Goal: Transaction & Acquisition: Purchase product/service

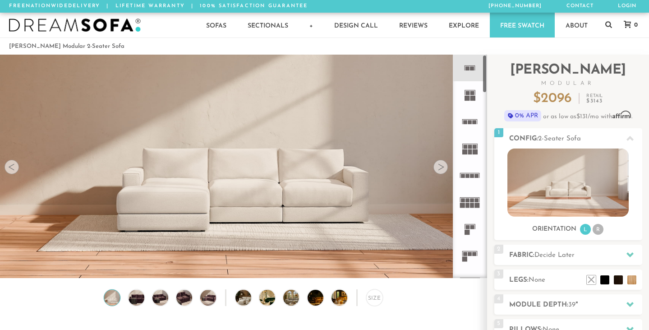
click at [444, 167] on div at bounding box center [441, 167] width 14 height 14
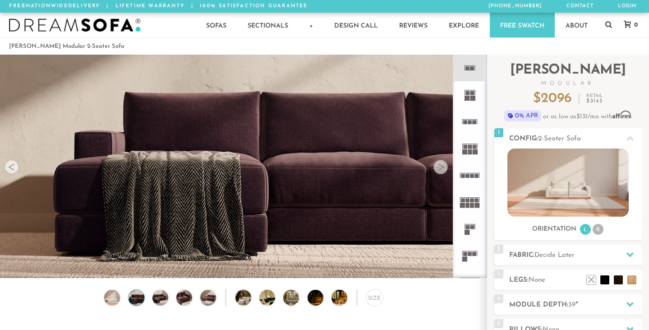
click at [444, 167] on div at bounding box center [441, 167] width 14 height 14
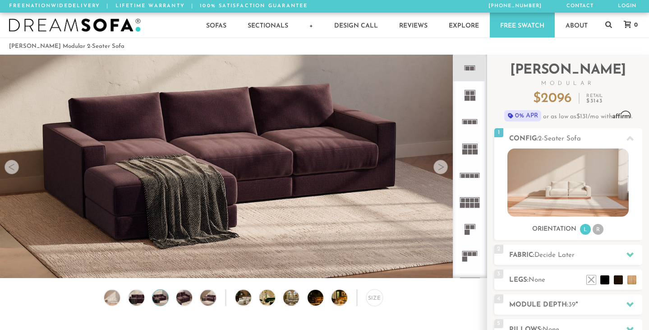
click at [444, 167] on div at bounding box center [441, 167] width 14 height 14
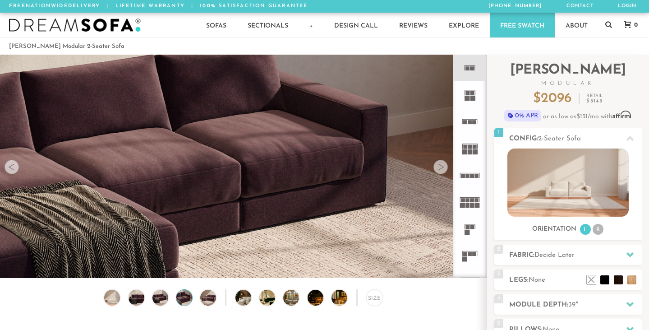
click at [444, 167] on div at bounding box center [441, 167] width 14 height 14
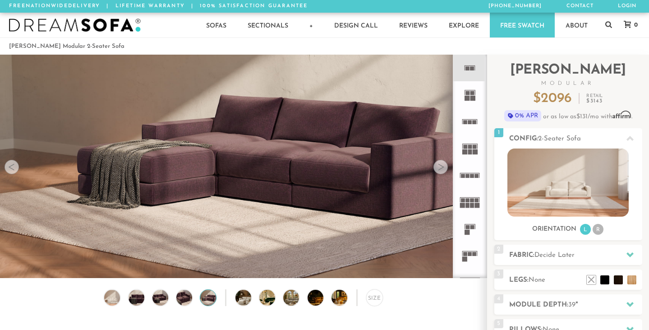
click at [444, 167] on div at bounding box center [441, 167] width 14 height 14
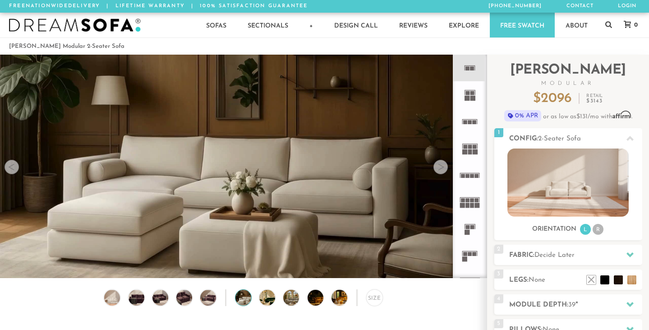
click at [444, 167] on div at bounding box center [441, 167] width 14 height 14
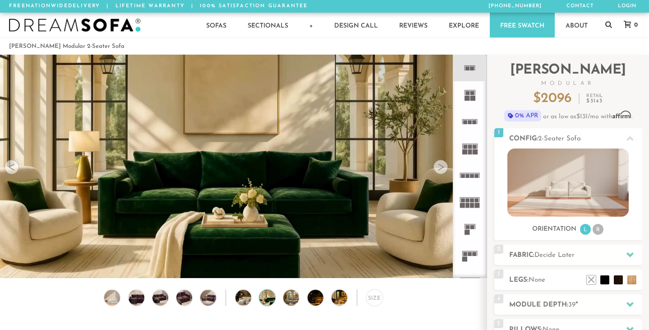
click at [444, 167] on div at bounding box center [441, 167] width 14 height 14
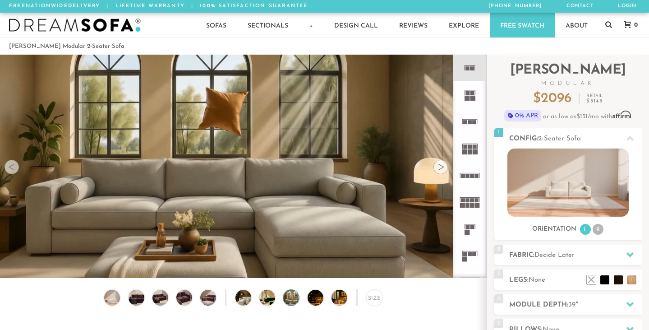
click at [444, 167] on div at bounding box center [441, 167] width 14 height 14
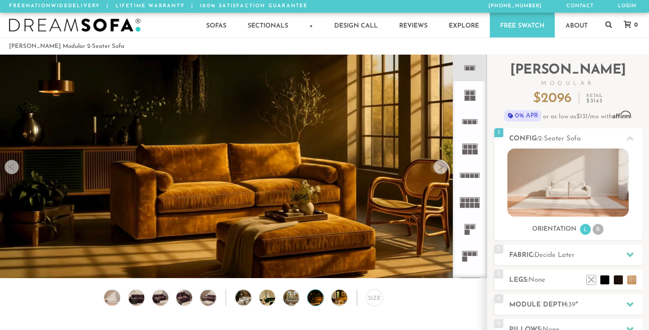
click at [444, 167] on div at bounding box center [441, 167] width 14 height 14
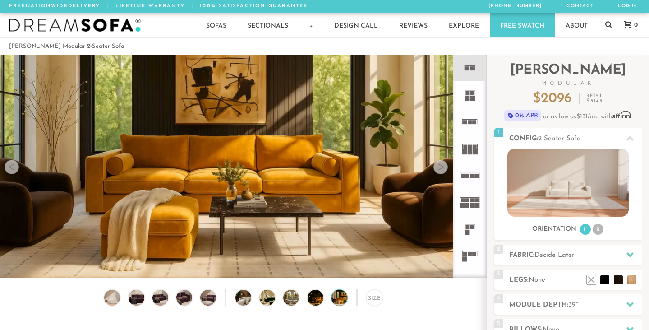
click at [444, 167] on div at bounding box center [441, 167] width 14 height 14
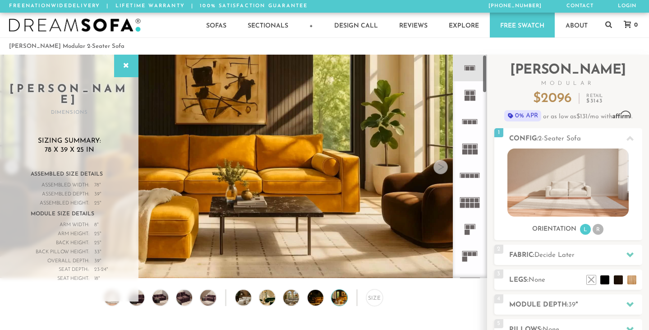
click at [439, 168] on div at bounding box center [441, 167] width 14 height 14
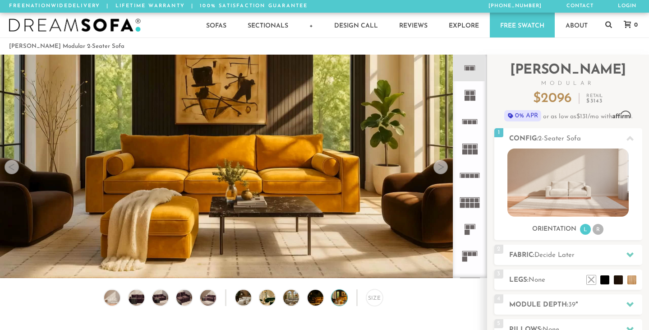
click at [439, 168] on div at bounding box center [441, 167] width 14 height 14
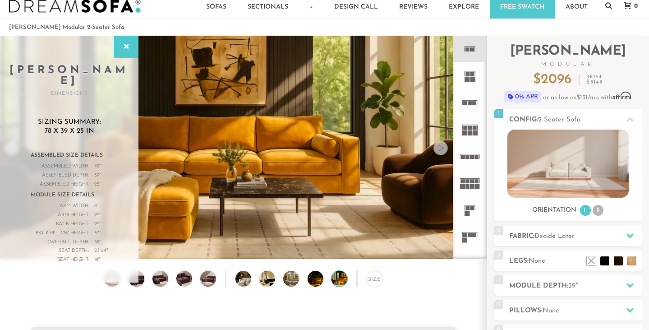
scroll to position [22, 0]
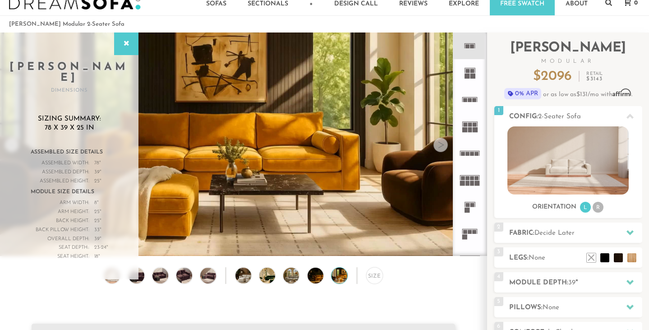
click at [70, 226] on div "Back Pillow Height:" at bounding box center [60, 230] width 59 height 9
click at [372, 268] on div "Size" at bounding box center [374, 275] width 17 height 17
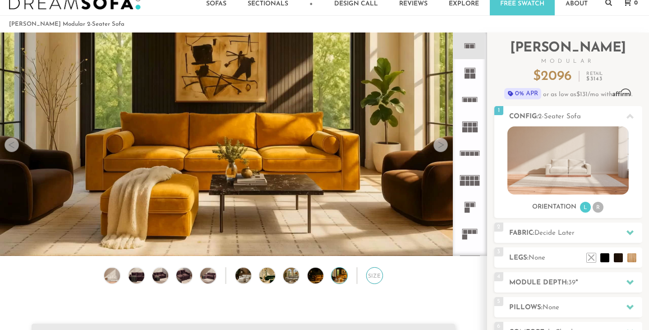
click at [374, 273] on div "Size" at bounding box center [374, 275] width 17 height 17
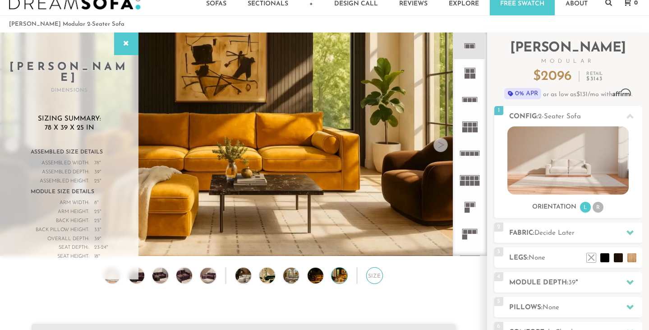
click at [374, 273] on div "Size" at bounding box center [374, 275] width 17 height 17
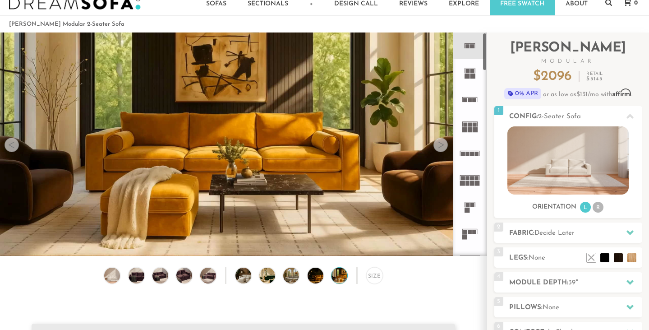
click at [443, 146] on div at bounding box center [441, 145] width 14 height 14
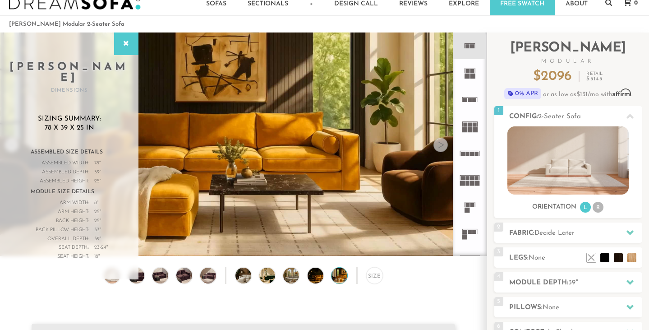
click at [443, 146] on div at bounding box center [441, 145] width 14 height 14
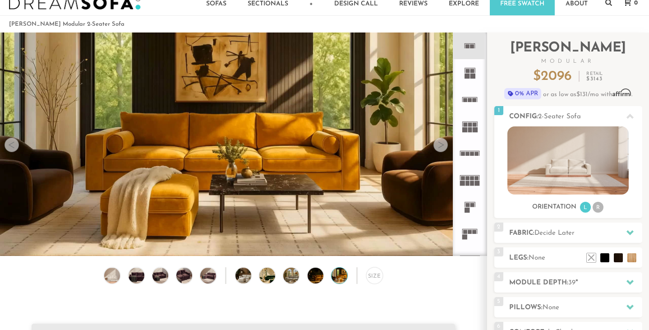
click at [443, 146] on div at bounding box center [441, 145] width 14 height 14
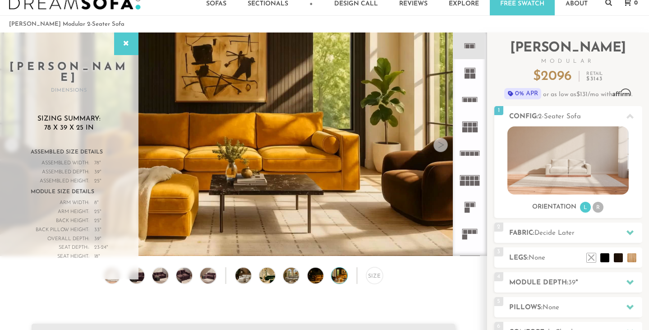
click at [443, 146] on div at bounding box center [441, 145] width 14 height 14
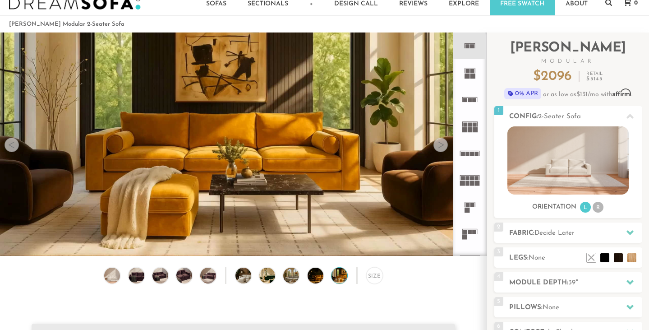
click at [14, 145] on div at bounding box center [12, 145] width 14 height 14
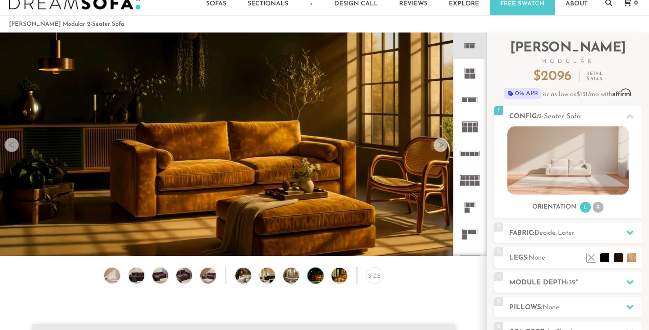
click at [14, 145] on div at bounding box center [12, 145] width 14 height 14
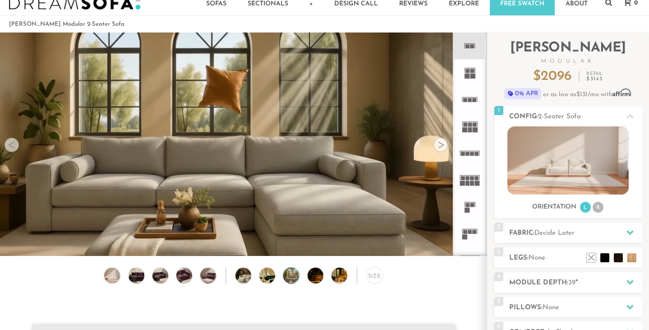
click at [14, 145] on div at bounding box center [12, 145] width 14 height 14
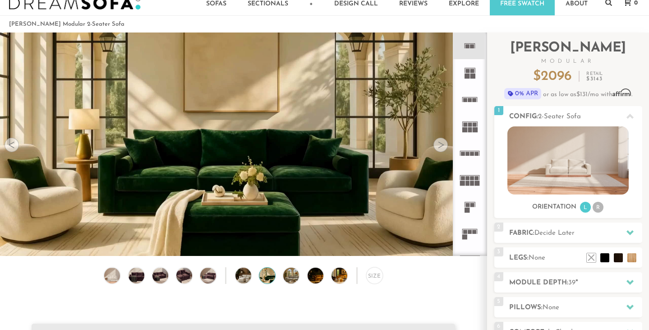
click at [14, 145] on div at bounding box center [12, 145] width 14 height 14
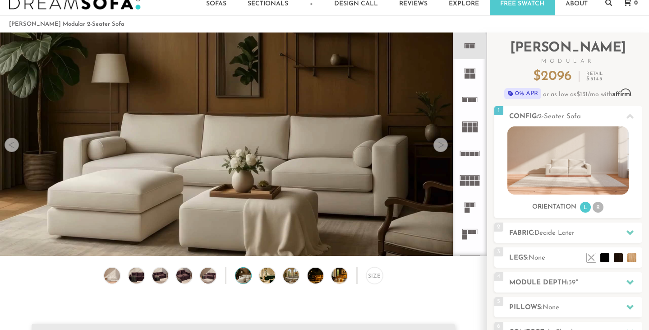
click at [14, 145] on div at bounding box center [12, 145] width 14 height 14
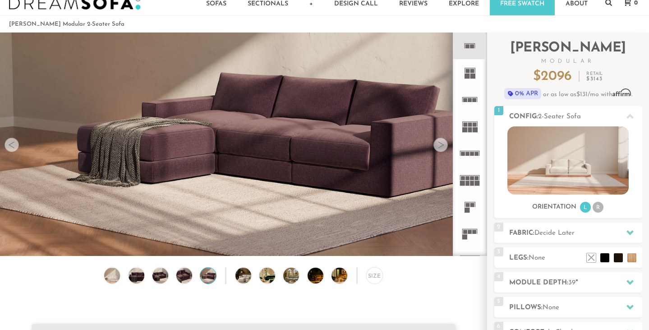
click at [14, 145] on div at bounding box center [12, 145] width 14 height 14
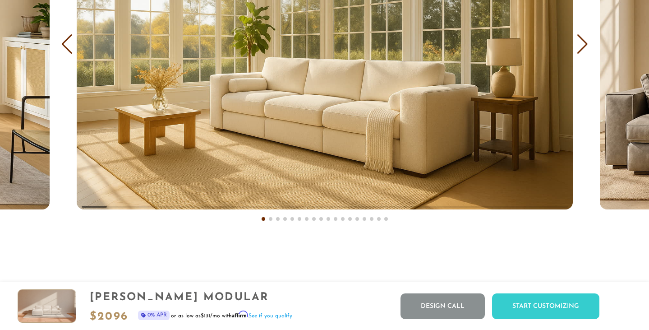
scroll to position [5432, 0]
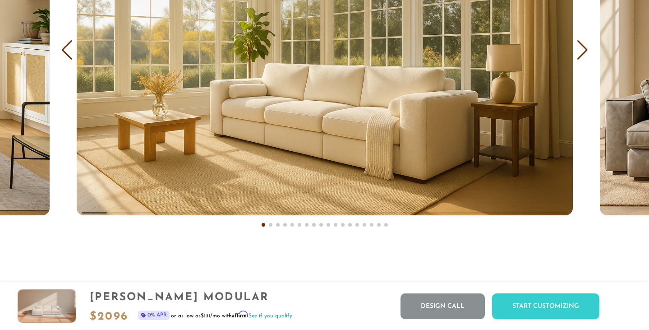
click at [580, 56] on div "Next slide" at bounding box center [583, 50] width 12 height 20
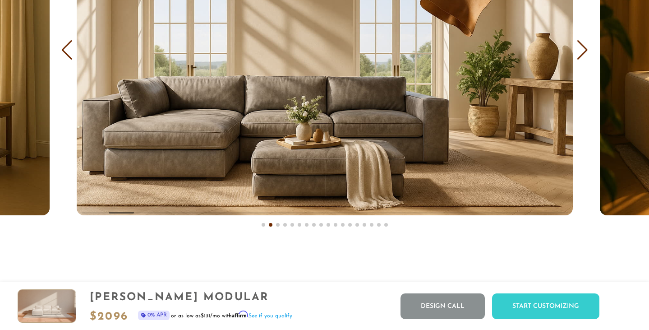
click at [580, 56] on div "Next slide" at bounding box center [583, 50] width 12 height 20
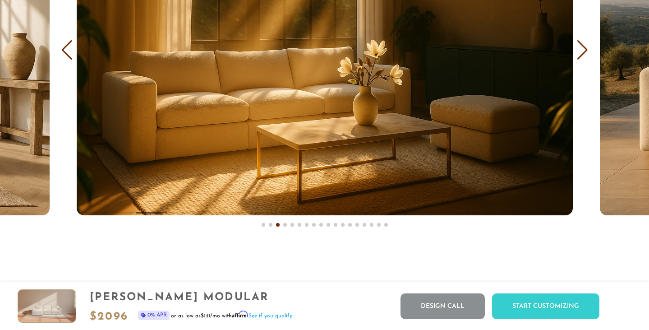
click at [580, 56] on div "Next slide" at bounding box center [583, 50] width 12 height 20
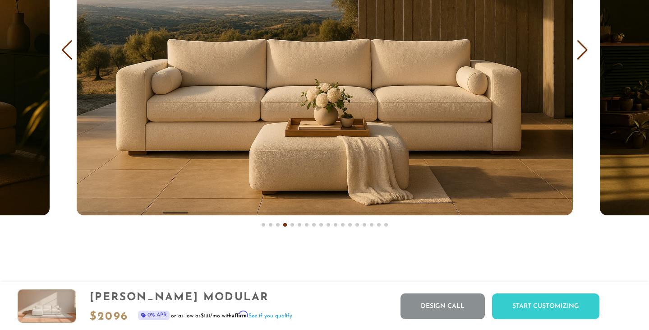
click at [580, 56] on div "Next slide" at bounding box center [583, 50] width 12 height 20
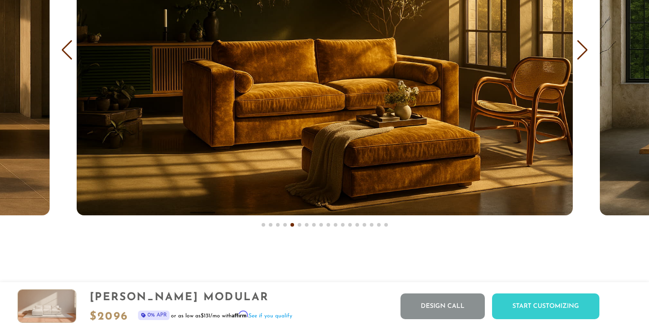
click at [580, 56] on div "Next slide" at bounding box center [583, 50] width 12 height 20
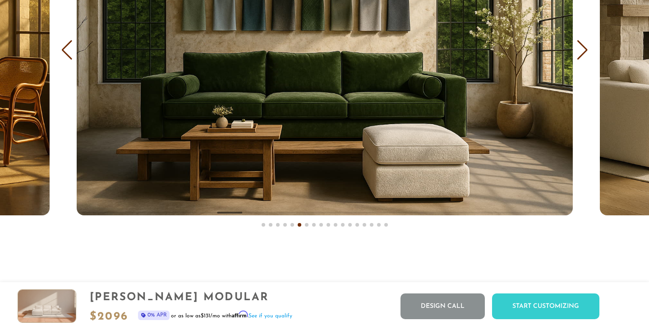
click at [580, 56] on div "Next slide" at bounding box center [583, 50] width 12 height 20
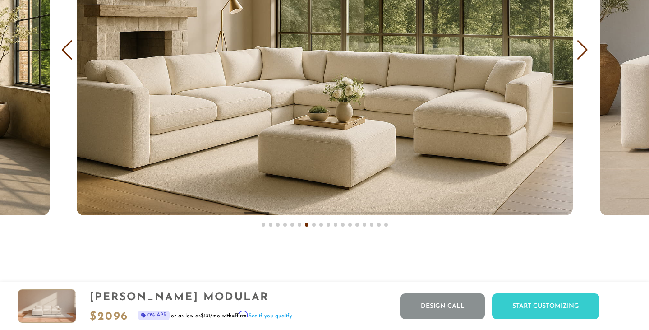
click at [580, 56] on div "Next slide" at bounding box center [583, 50] width 12 height 20
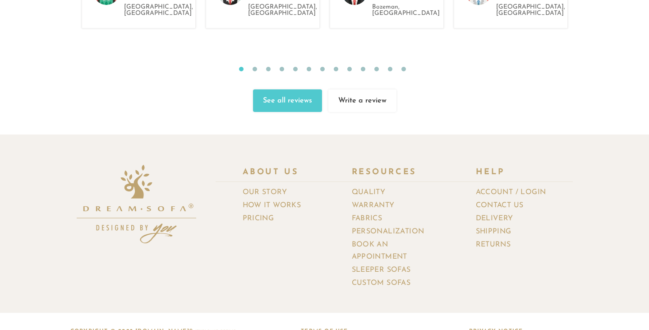
scroll to position [9654, 0]
click at [392, 277] on link "Custom Sofas" at bounding box center [385, 283] width 66 height 13
